Goal: Task Accomplishment & Management: Use online tool/utility

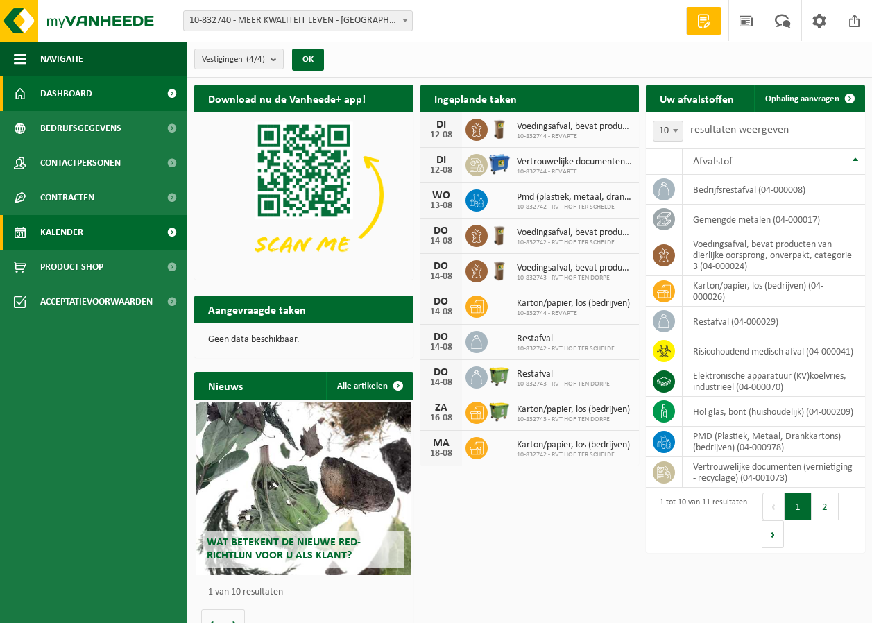
click at [93, 234] on link "Kalender" at bounding box center [93, 232] width 187 height 35
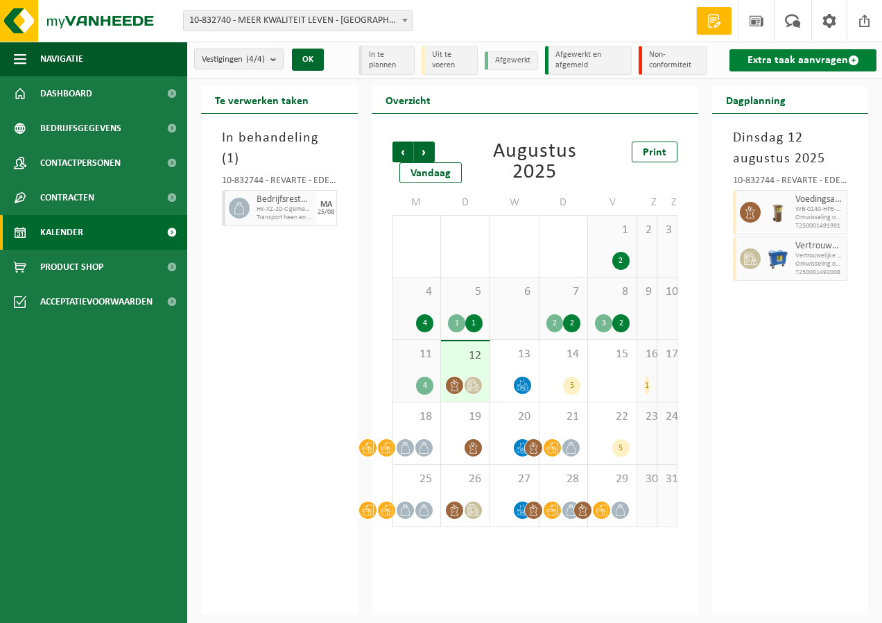
click at [773, 59] on link "Extra taak aanvragen" at bounding box center [803, 60] width 147 height 22
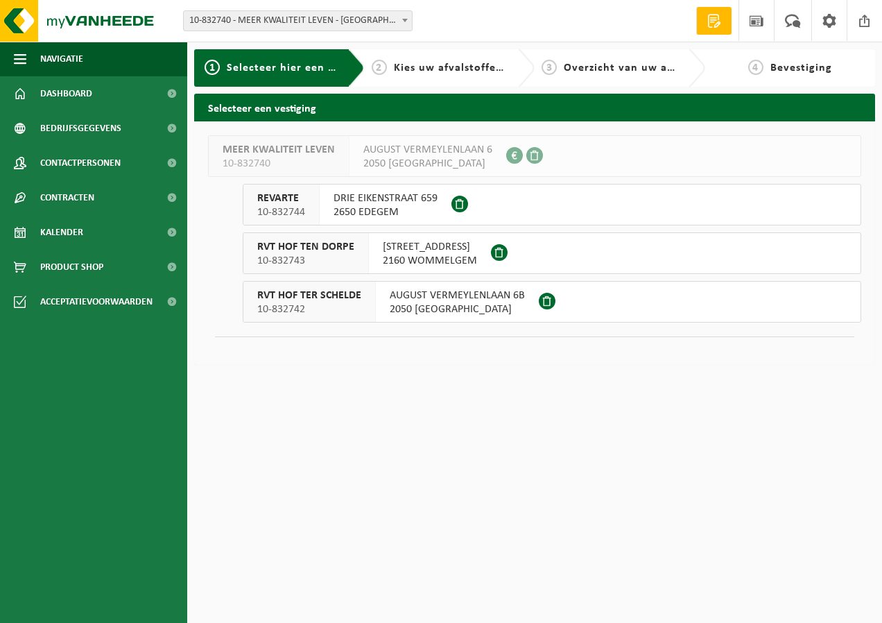
click at [445, 202] on div "DRIE EIKENSTRAAT 659 2650 EDEGEM" at bounding box center [386, 205] width 132 height 40
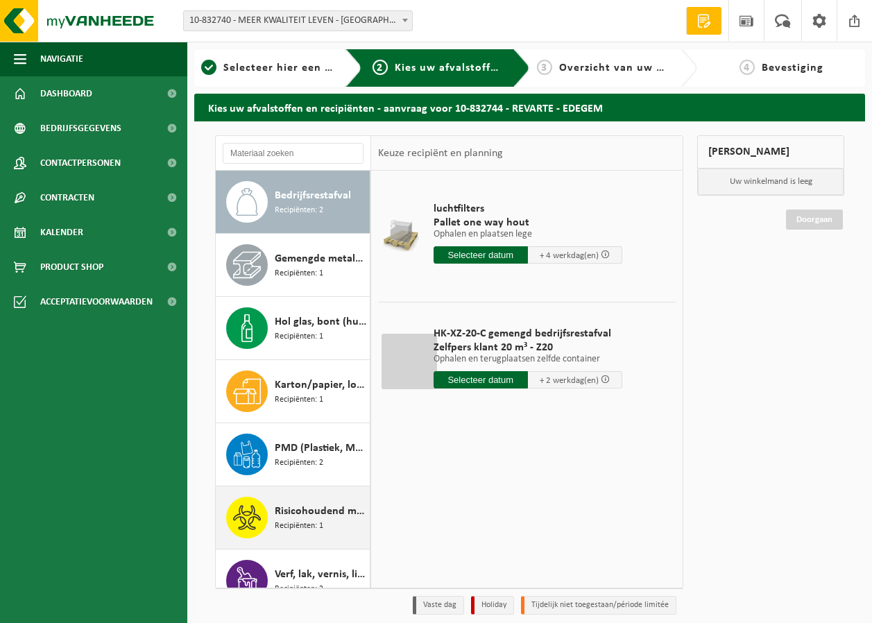
click at [282, 518] on span "Risicohoudend medisch afval" at bounding box center [321, 511] width 92 height 17
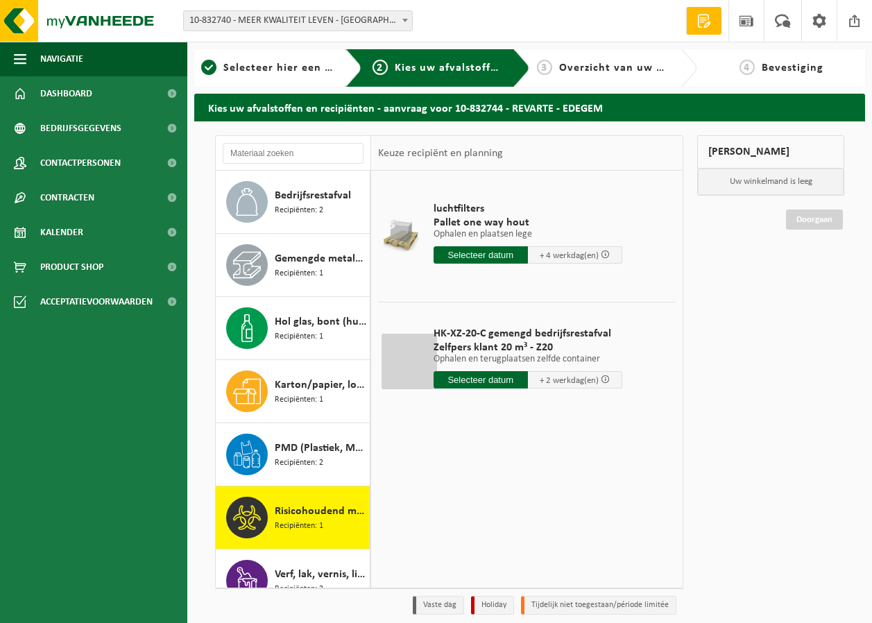
scroll to position [151, 0]
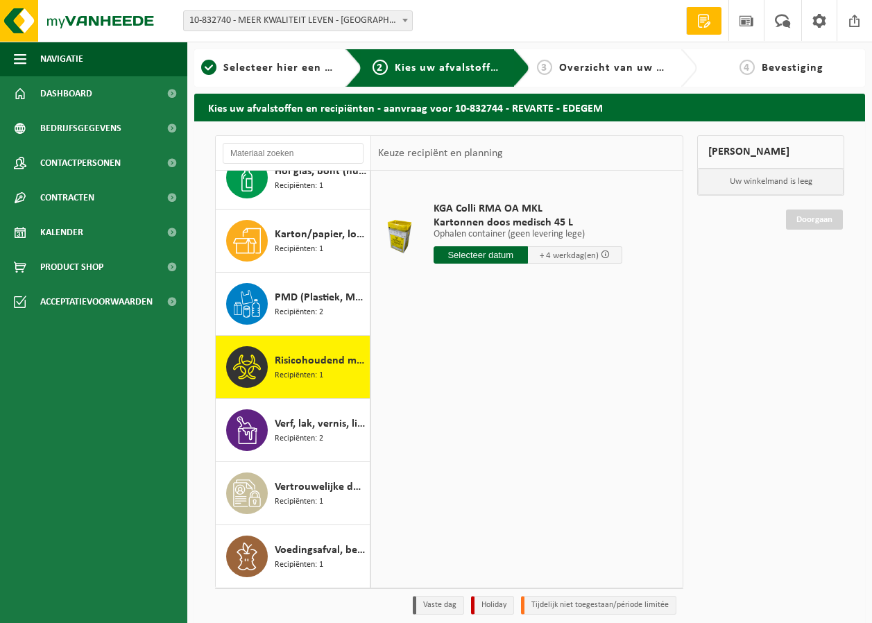
click at [497, 255] on input "text" at bounding box center [481, 254] width 94 height 17
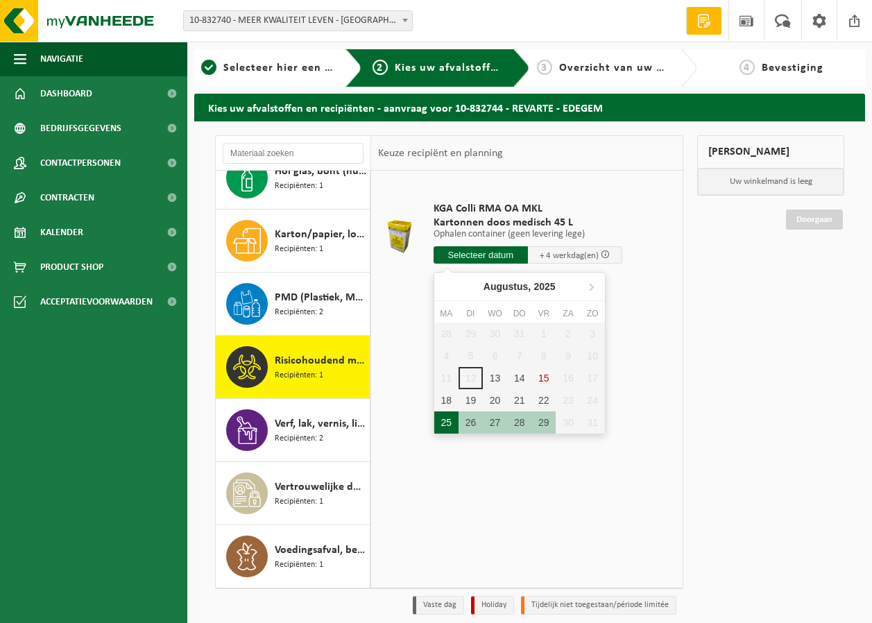
click at [445, 420] on div "25" at bounding box center [446, 422] width 24 height 22
type input "Van 2025-08-25"
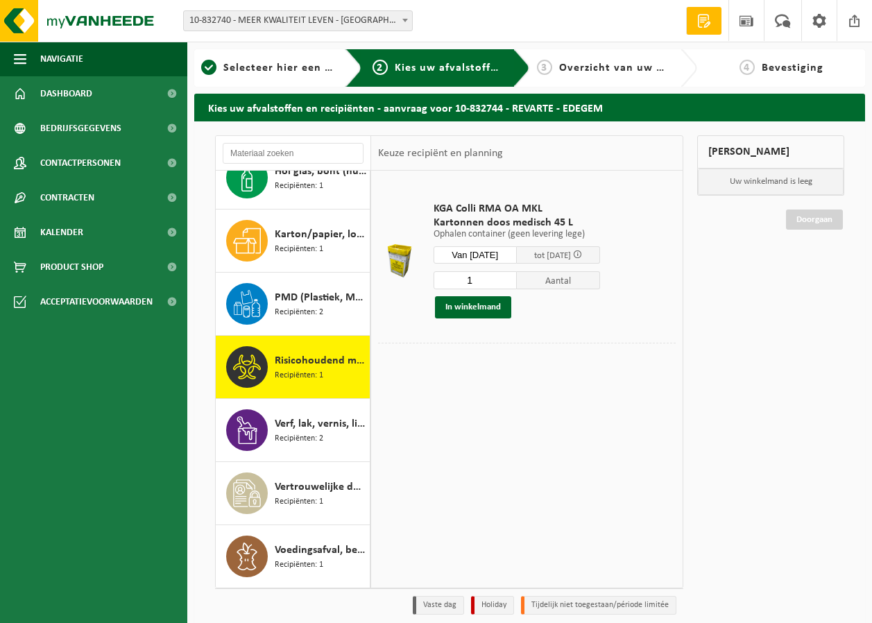
drag, startPoint x: 490, startPoint y: 277, endPoint x: 447, endPoint y: 280, distance: 43.8
click at [447, 280] on input "1" at bounding box center [475, 280] width 83 height 18
type input "128"
click at [469, 309] on button "In winkelmand" at bounding box center [473, 307] width 76 height 22
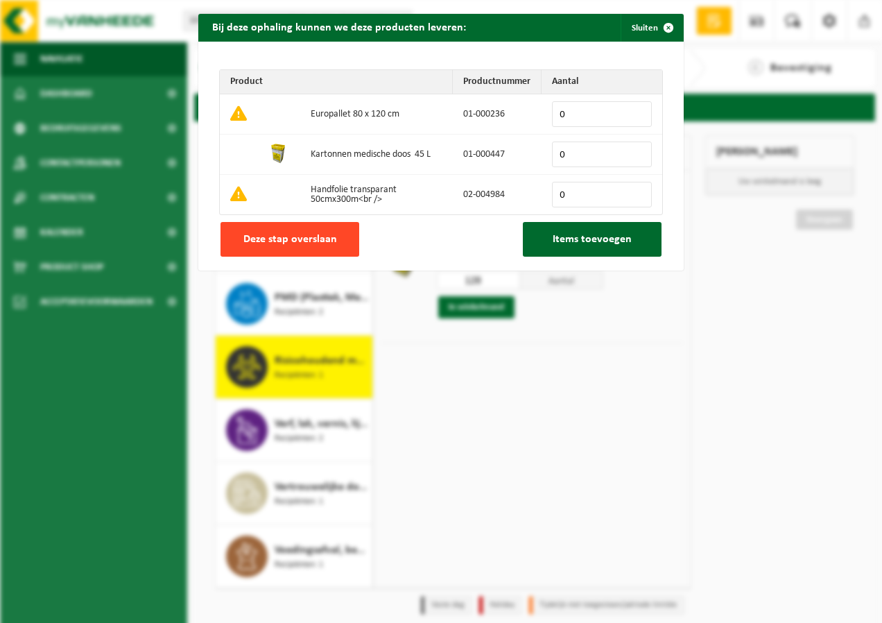
click at [328, 237] on span "Deze stap overslaan" at bounding box center [290, 239] width 94 height 11
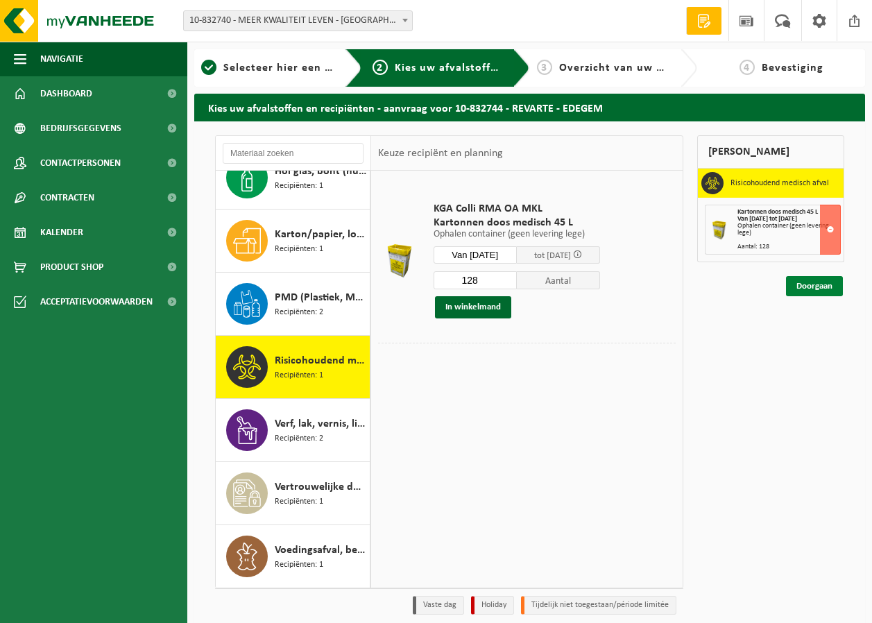
click at [814, 288] on link "Doorgaan" at bounding box center [814, 286] width 57 height 20
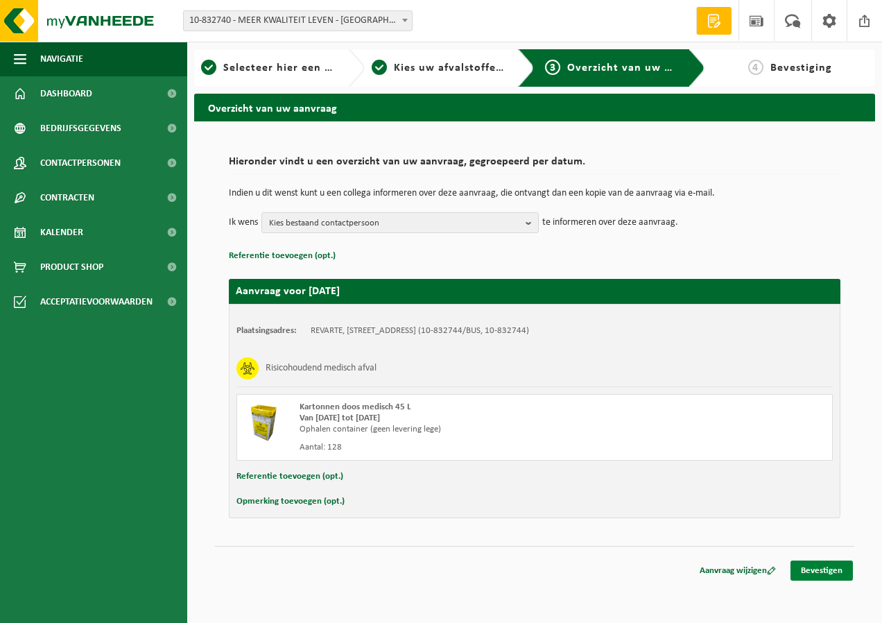
click at [824, 572] on link "Bevestigen" at bounding box center [822, 571] width 62 height 20
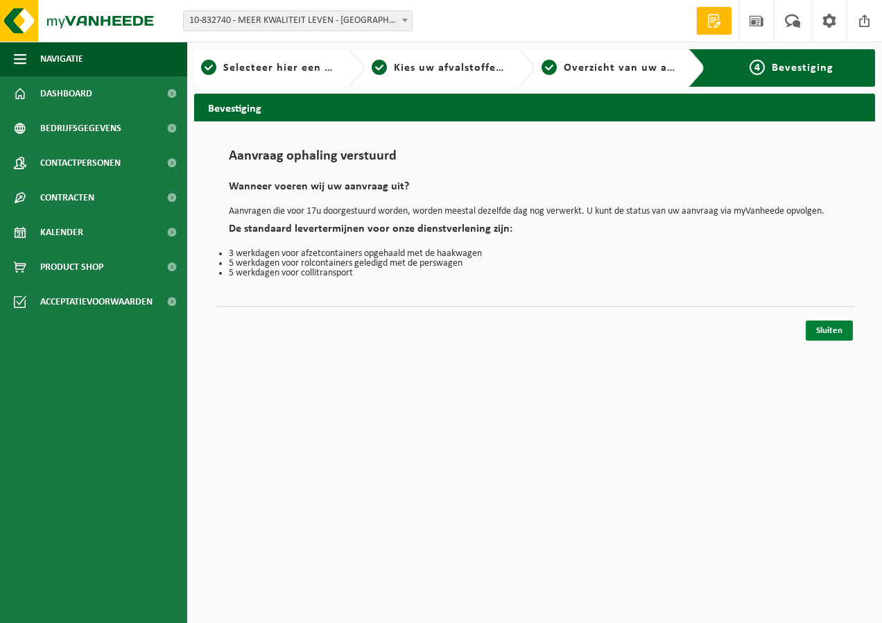
click at [821, 333] on link "Sluiten" at bounding box center [829, 330] width 47 height 20
